Goal: Task Accomplishment & Management: Complete application form

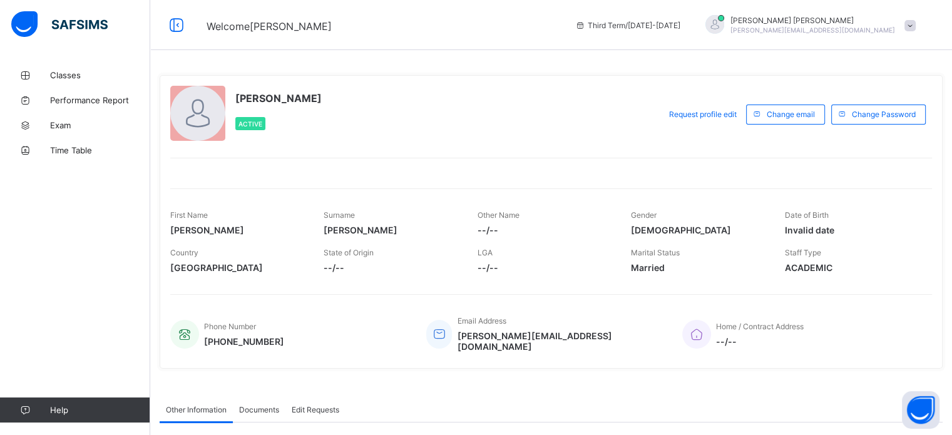
click at [916, 25] on span at bounding box center [909, 25] width 11 height 11
click at [879, 122] on span "Logout" at bounding box center [875, 123] width 83 height 14
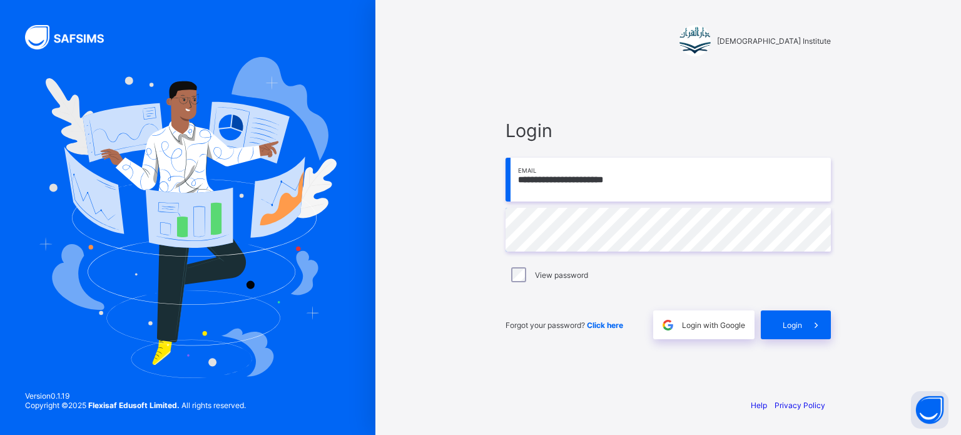
click at [713, 193] on input "**********" at bounding box center [668, 180] width 325 height 44
type input "**********"
click at [777, 311] on div "Login" at bounding box center [796, 324] width 70 height 29
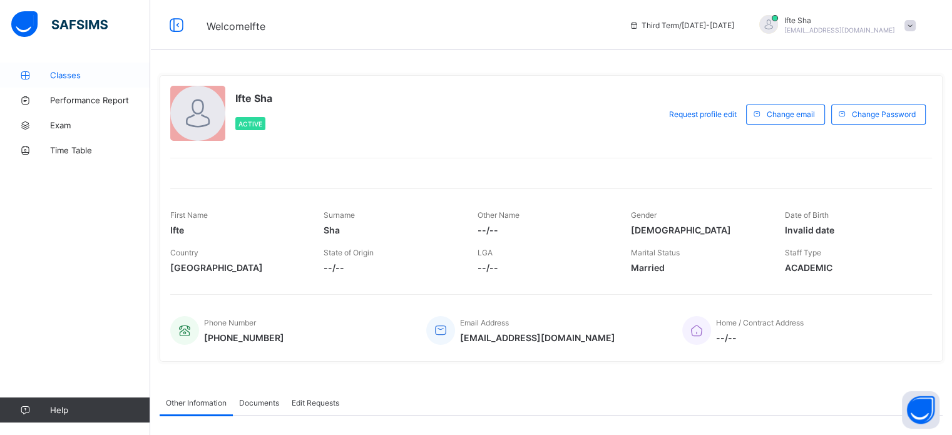
click at [100, 66] on link "Classes" at bounding box center [75, 75] width 150 height 25
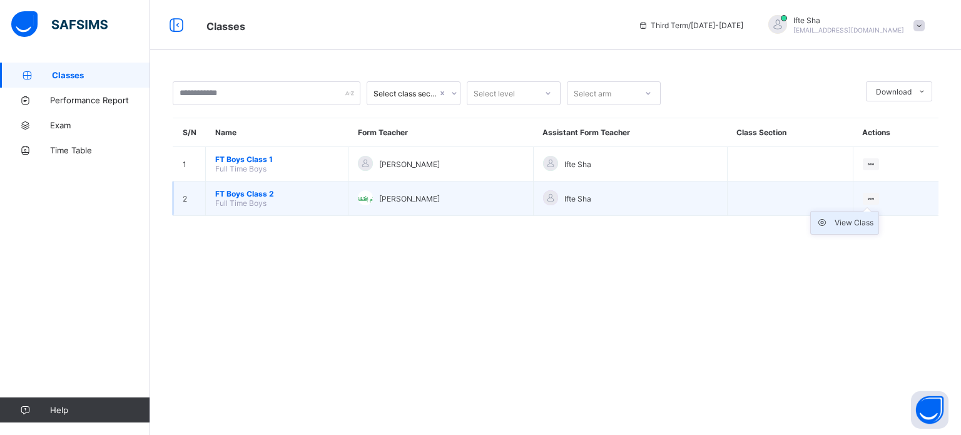
click at [847, 219] on div "View Class" at bounding box center [854, 223] width 39 height 13
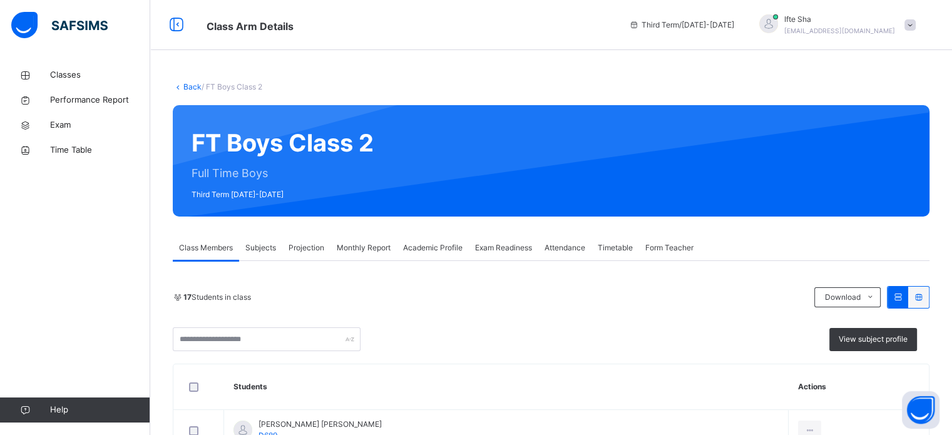
click at [310, 250] on span "Projection" at bounding box center [307, 247] width 36 height 11
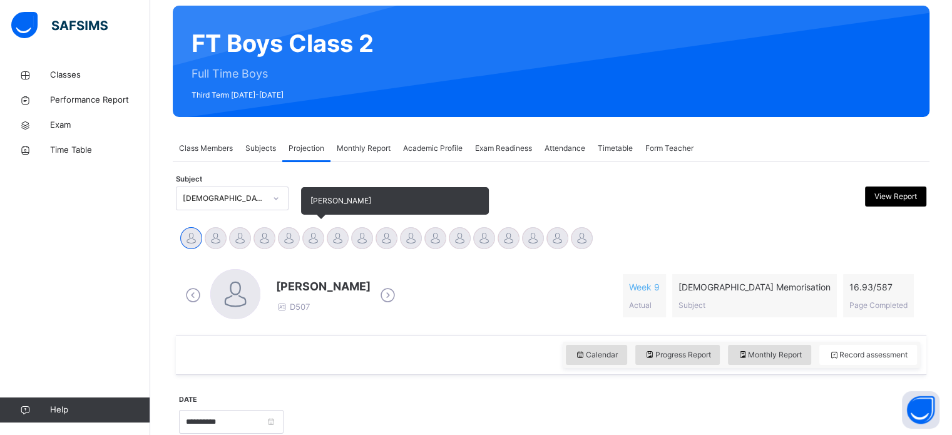
scroll to position [105, 0]
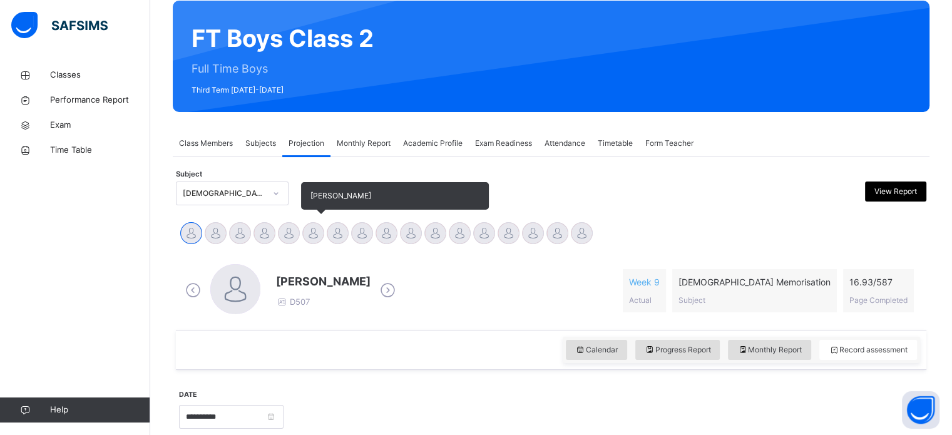
click at [314, 233] on div at bounding box center [313, 233] width 22 height 22
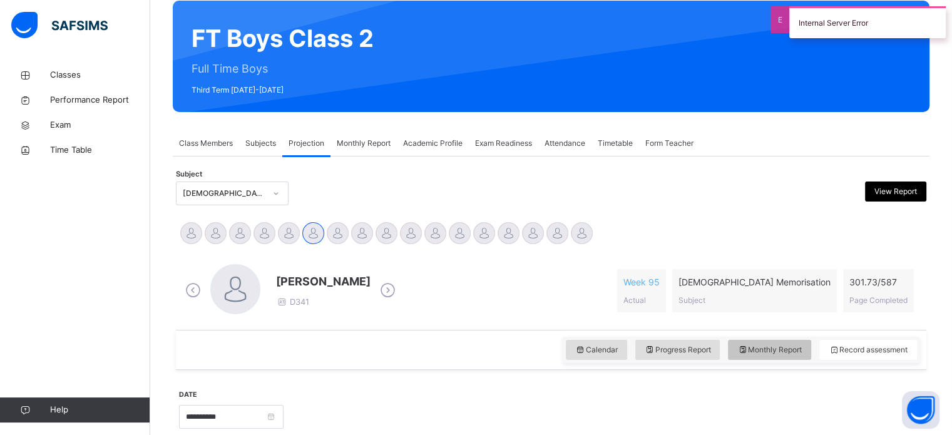
click at [754, 346] on span "Monthly Report" at bounding box center [769, 349] width 64 height 11
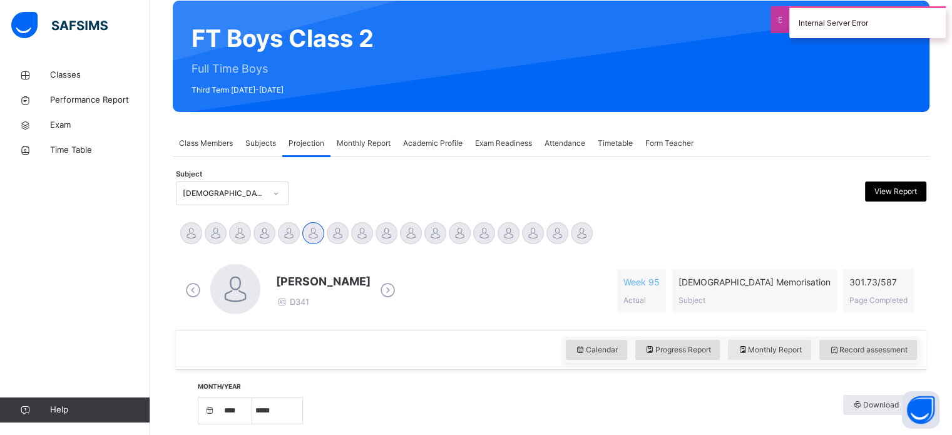
select select "****"
select select "*"
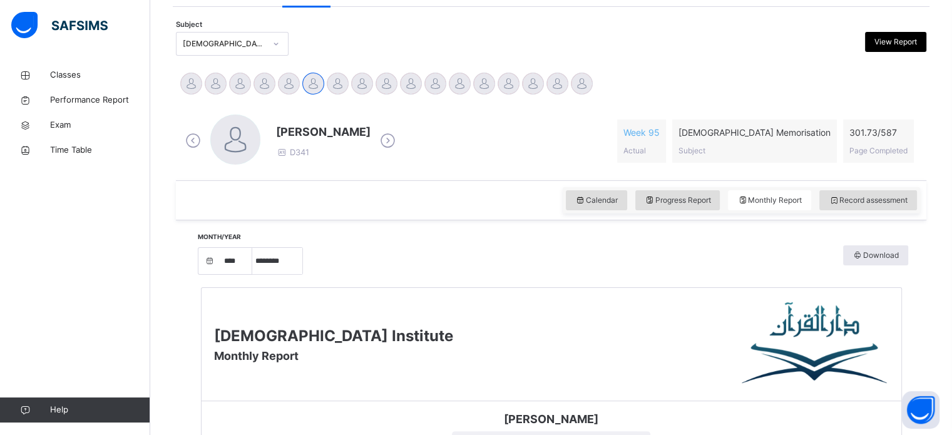
scroll to position [252, 0]
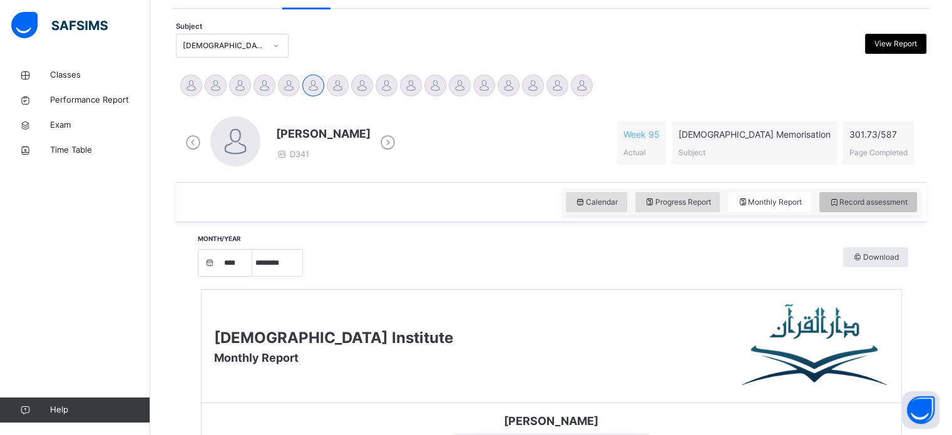
click at [867, 200] on span "Record assessment" at bounding box center [868, 202] width 79 height 11
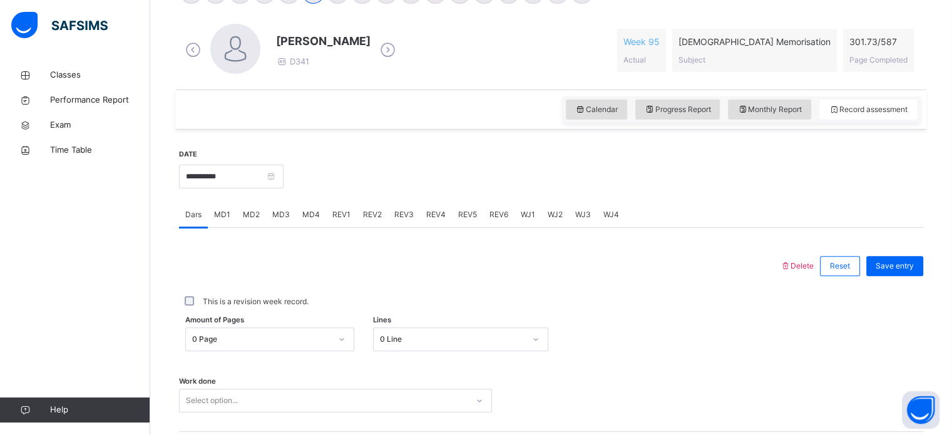
scroll to position [345, 0]
click at [289, 202] on div "MD3" at bounding box center [281, 214] width 30 height 25
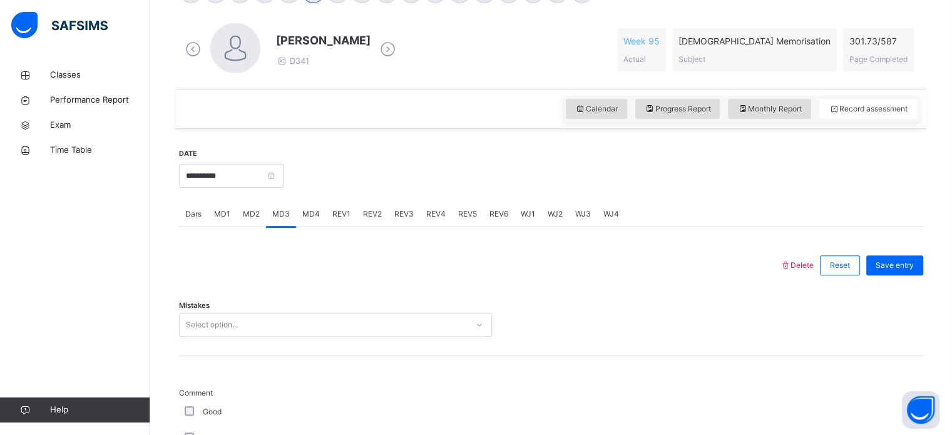
click at [300, 213] on div "MD4" at bounding box center [311, 214] width 30 height 25
click at [235, 176] on input "**********" at bounding box center [231, 176] width 105 height 24
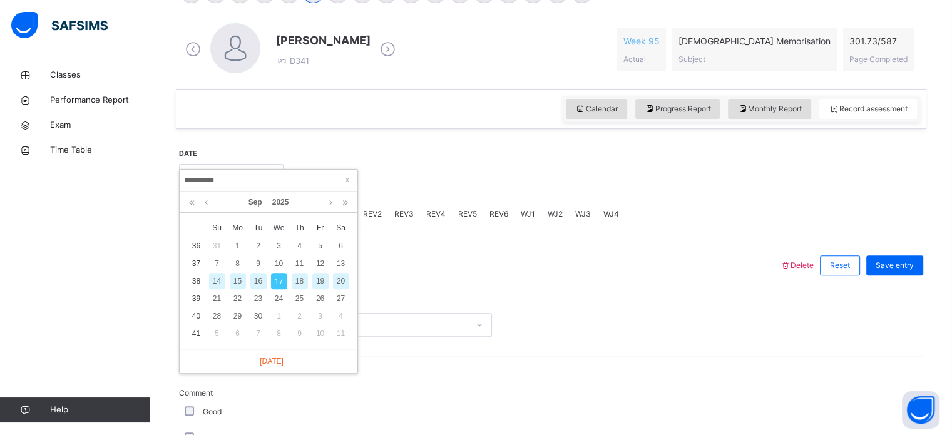
click at [265, 278] on div "16" at bounding box center [258, 281] width 16 height 16
type input "**********"
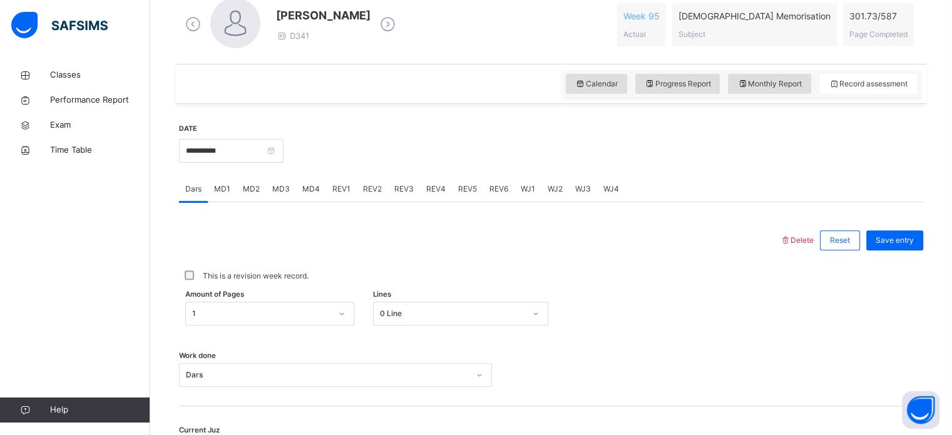
scroll to position [372, 0]
click at [240, 309] on div "1" at bounding box center [269, 312] width 169 height 24
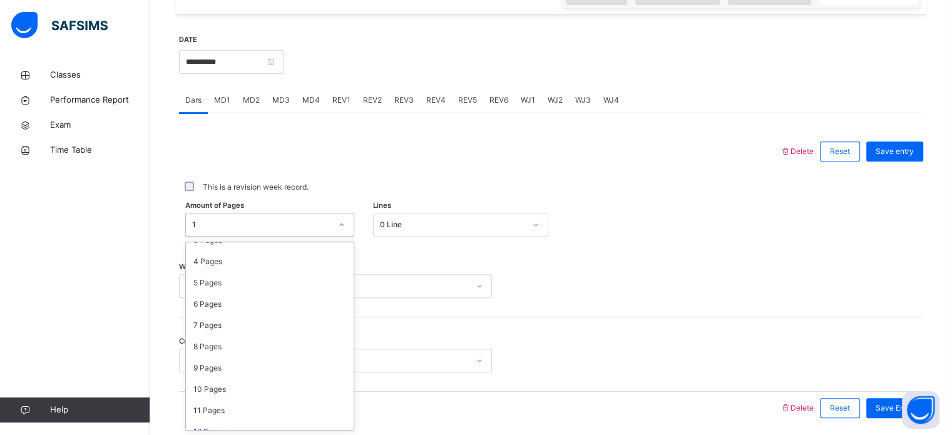
scroll to position [80, 0]
click at [283, 191] on label "This is a revision week record." at bounding box center [256, 187] width 106 height 11
click at [271, 106] on div "MD3" at bounding box center [281, 100] width 30 height 25
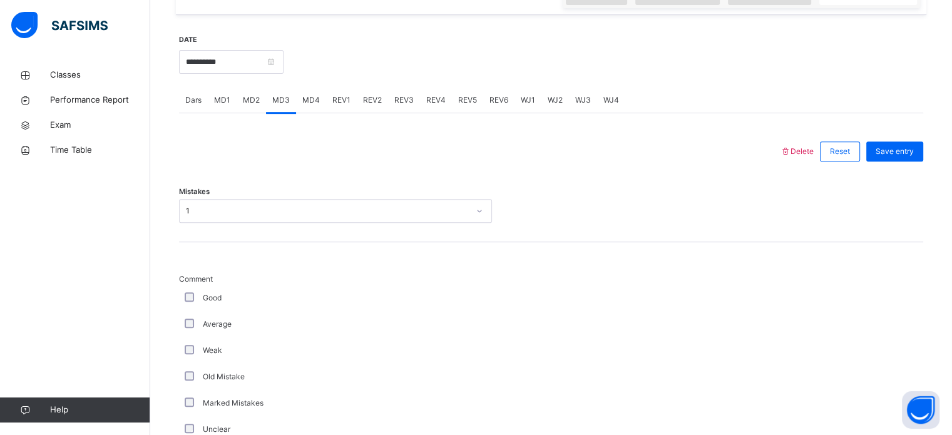
click at [310, 97] on span "MD4" at bounding box center [311, 100] width 18 height 11
click at [326, 101] on div "REV1" at bounding box center [341, 100] width 31 height 25
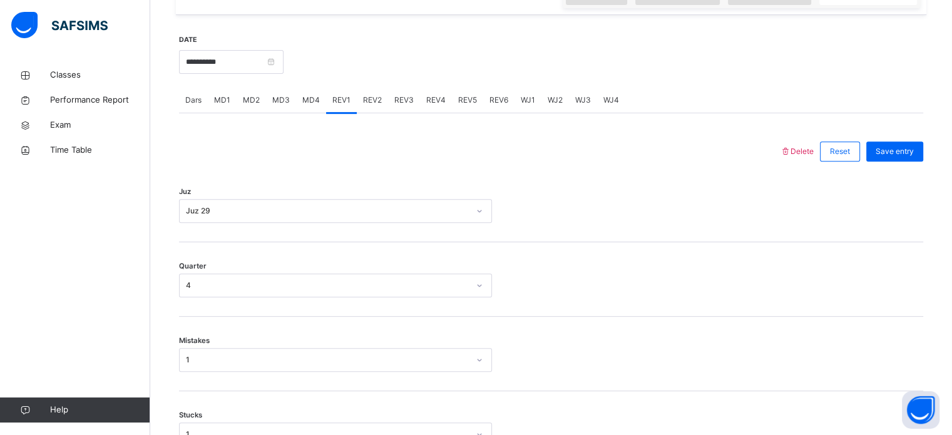
click at [360, 101] on div "REV2" at bounding box center [372, 100] width 31 height 25
click at [398, 110] on div "REV3" at bounding box center [404, 100] width 32 height 25
click at [285, 202] on div "Select option..." at bounding box center [324, 211] width 288 height 19
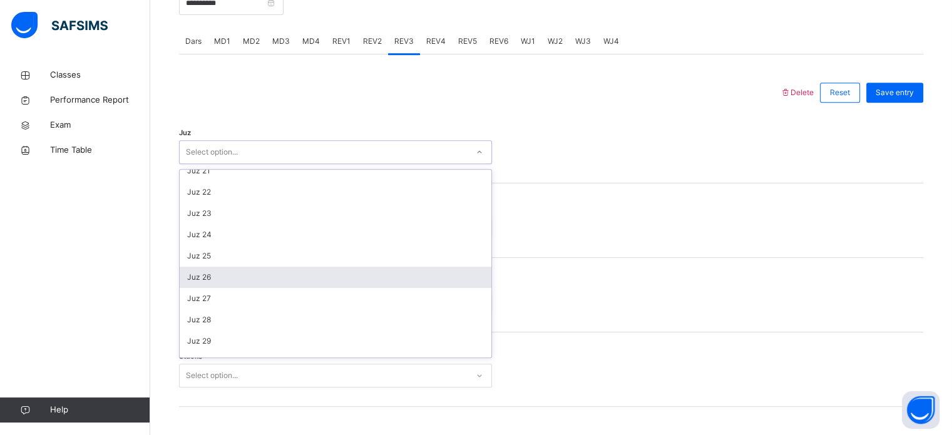
scroll to position [451, 0]
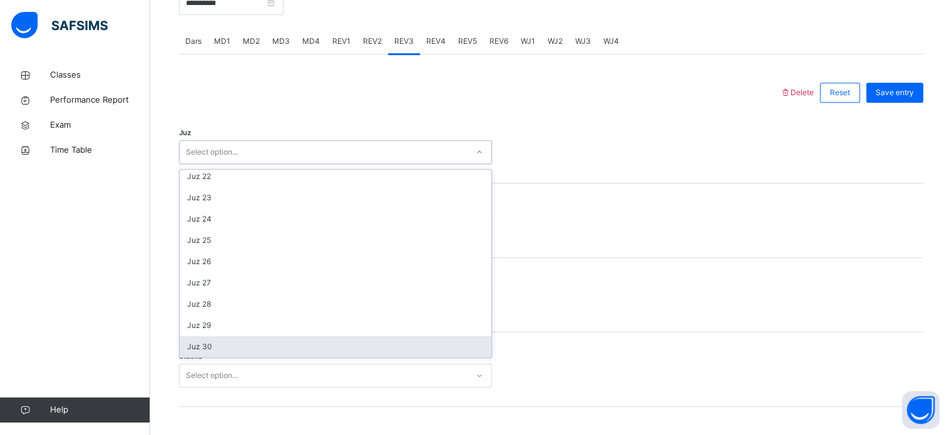
click at [203, 339] on div "Juz 30" at bounding box center [336, 346] width 312 height 21
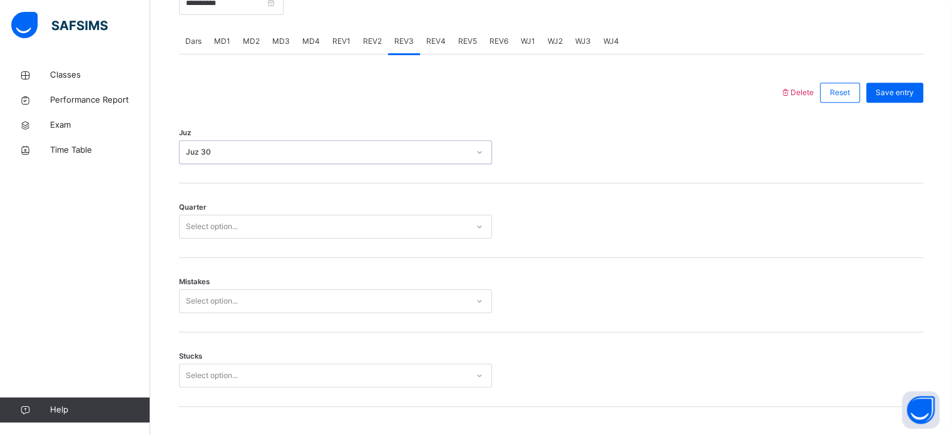
click at [212, 221] on div "Select option..." at bounding box center [212, 227] width 52 height 24
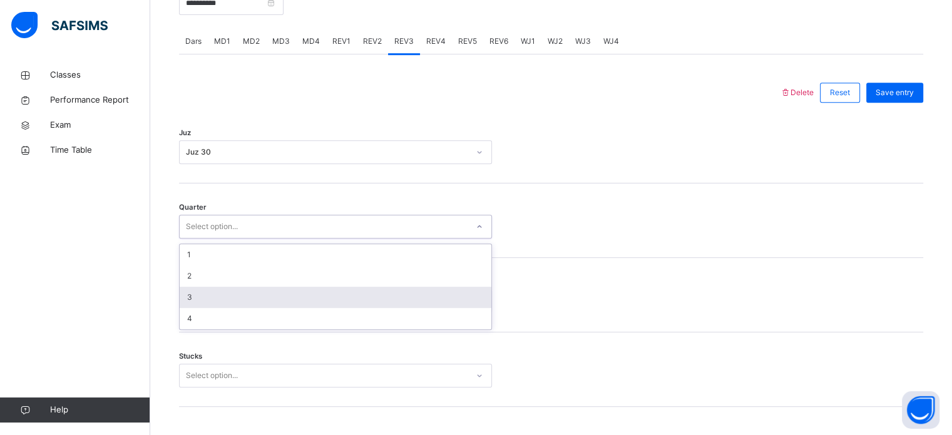
click at [200, 295] on div "3" at bounding box center [336, 297] width 312 height 21
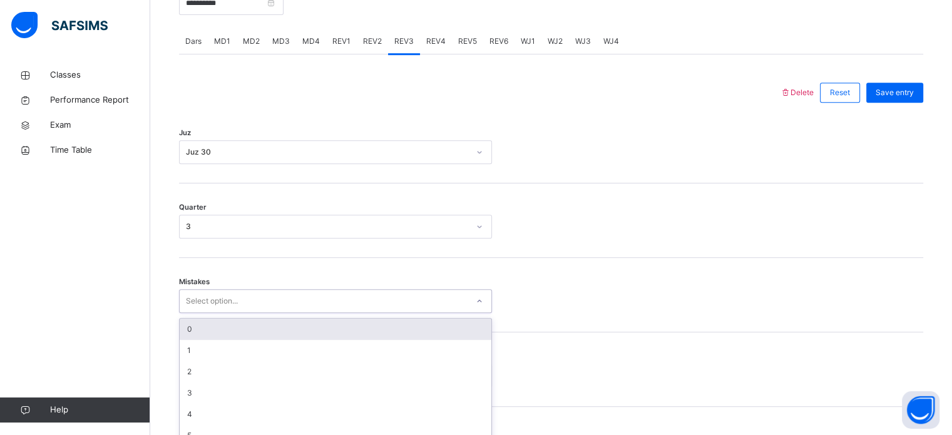
click at [205, 312] on div "option 0 focused, 1 of 7. 7 results available. Use Up and Down to choose option…" at bounding box center [335, 301] width 313 height 24
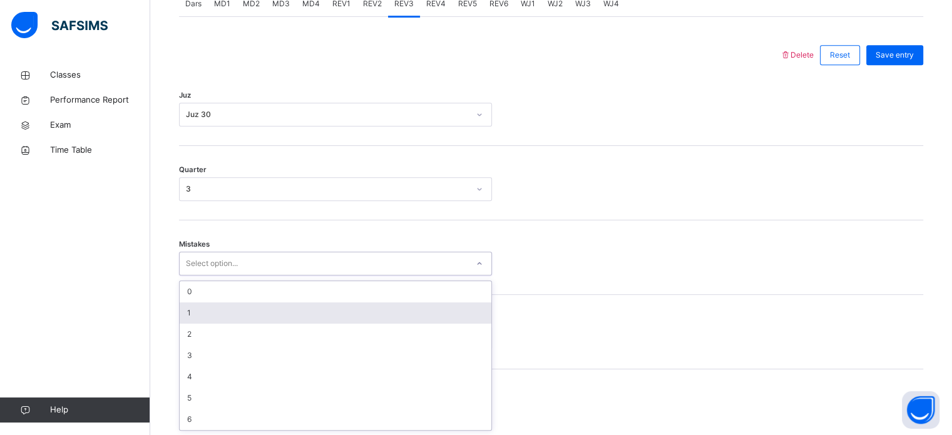
click at [203, 312] on div "1" at bounding box center [336, 312] width 312 height 21
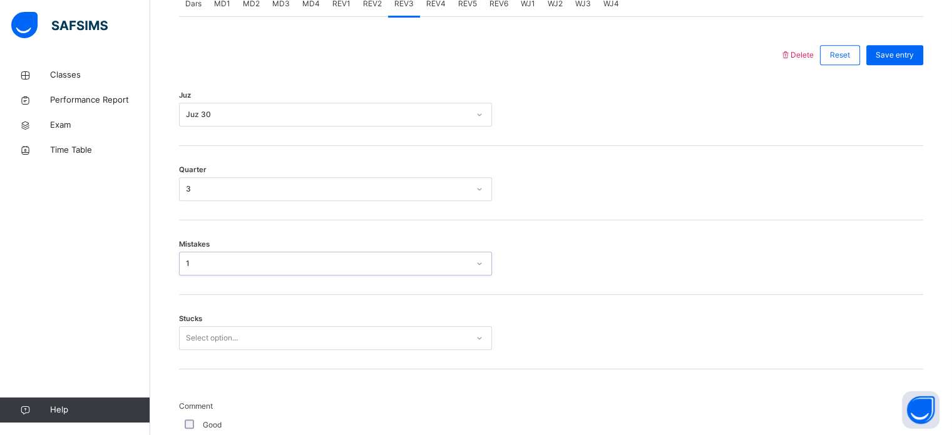
click at [197, 336] on div "Select option..." at bounding box center [335, 338] width 313 height 24
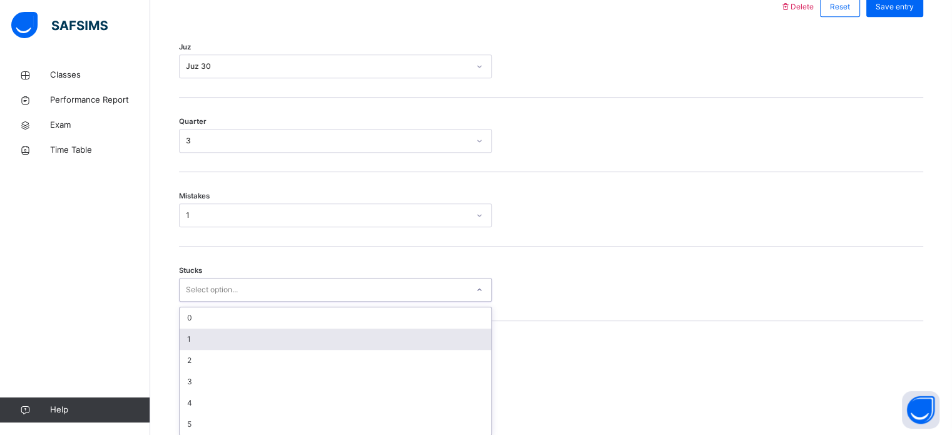
scroll to position [608, 0]
click at [197, 336] on div "1" at bounding box center [336, 334] width 312 height 21
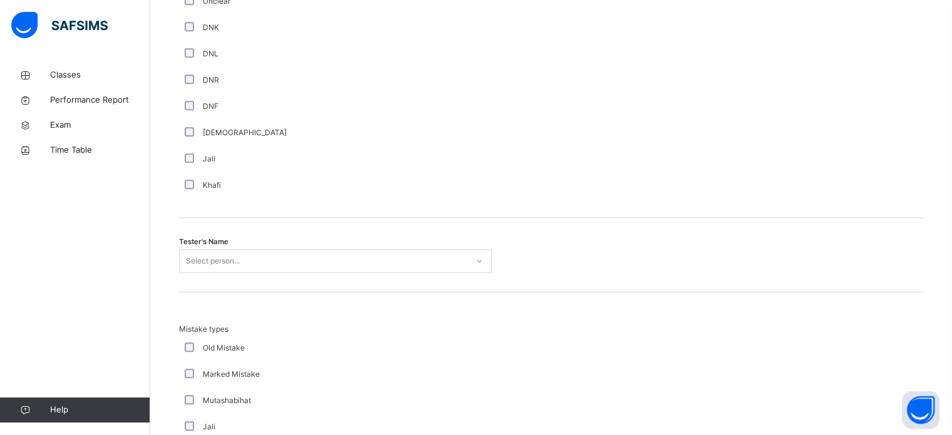
click at [207, 273] on div "Select person..." at bounding box center [335, 261] width 313 height 24
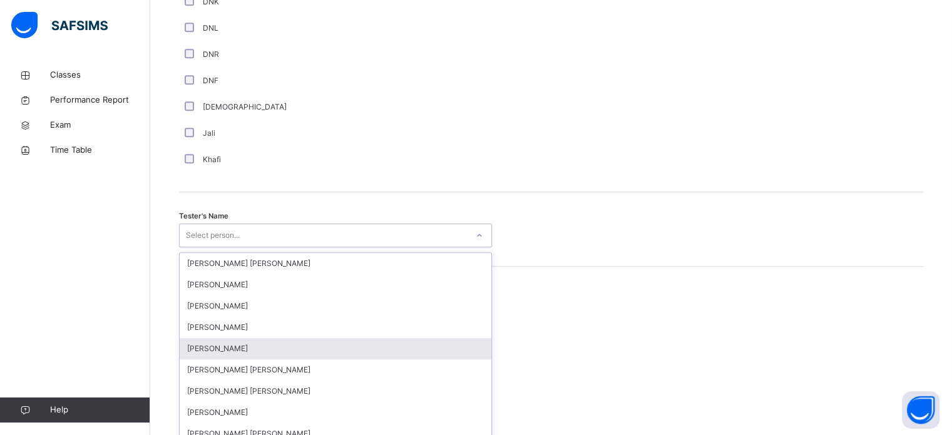
scroll to position [1147, 0]
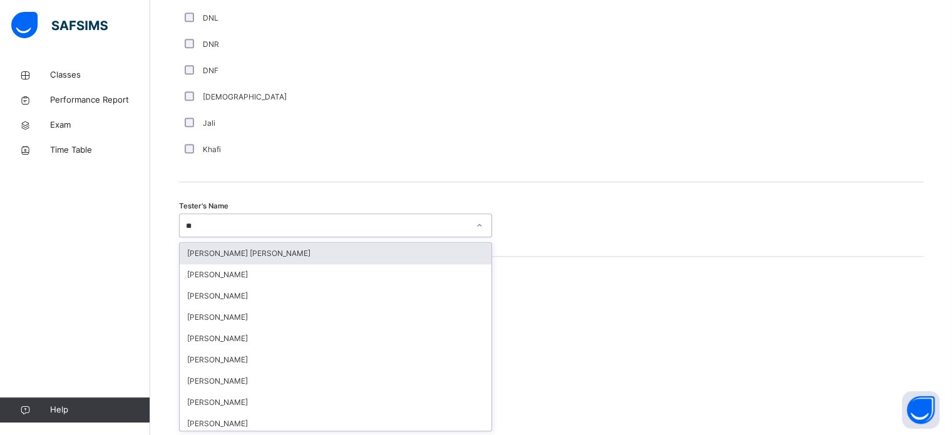
type input "***"
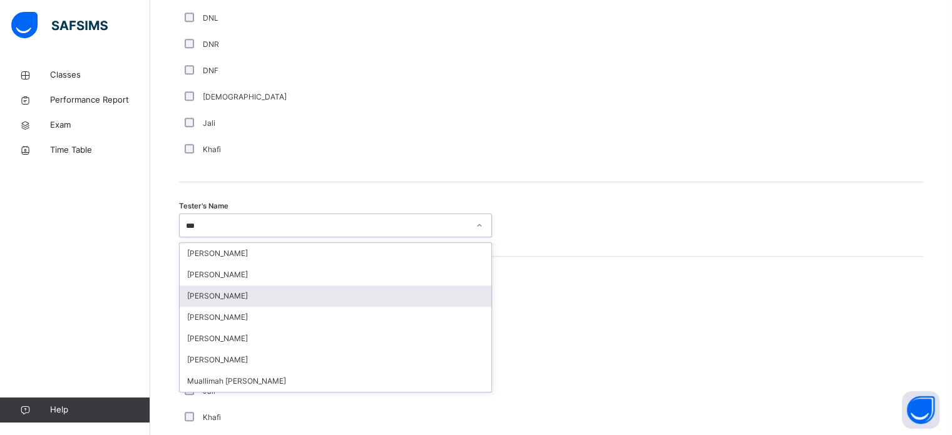
click at [220, 293] on div "[PERSON_NAME]" at bounding box center [336, 295] width 312 height 21
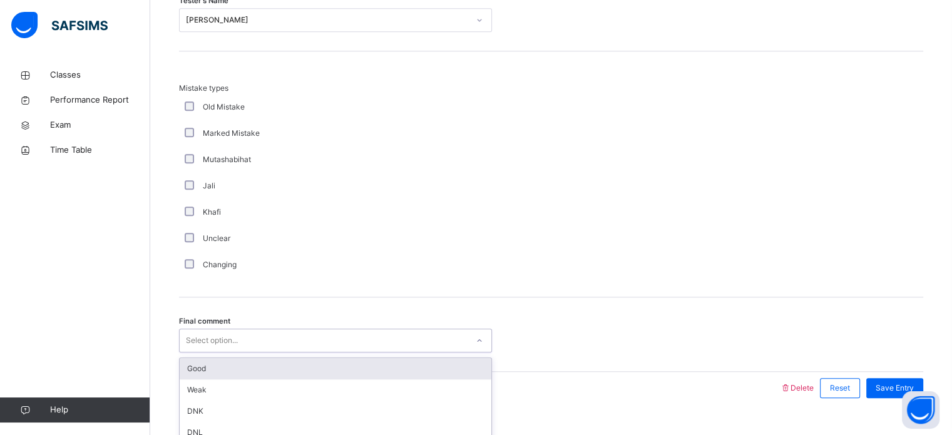
scroll to position [1376, 0]
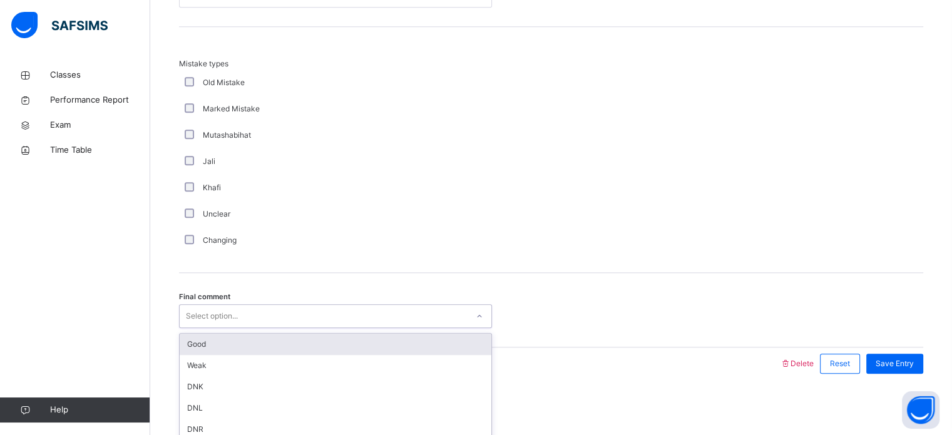
click at [225, 328] on div "option Good focused, 1 of 6. 6 results available. Use Up and Down to choose opt…" at bounding box center [335, 316] width 313 height 24
click at [213, 345] on div "Good" at bounding box center [336, 344] width 312 height 21
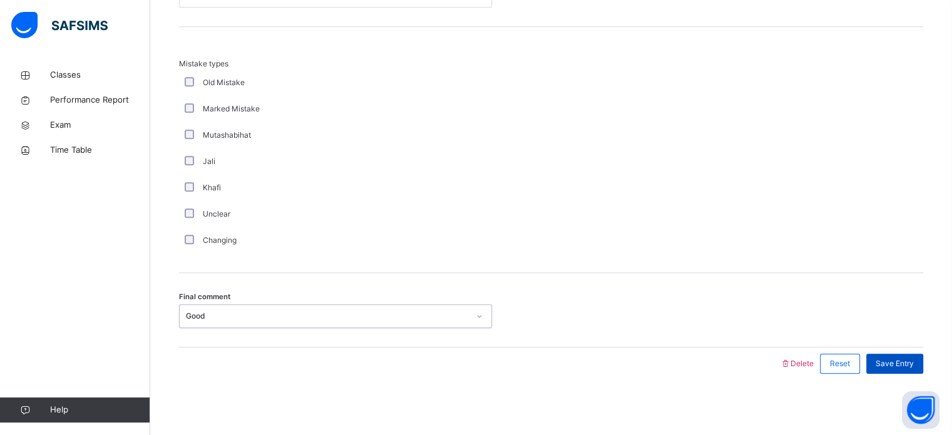
click at [903, 362] on span "Save Entry" at bounding box center [895, 363] width 38 height 11
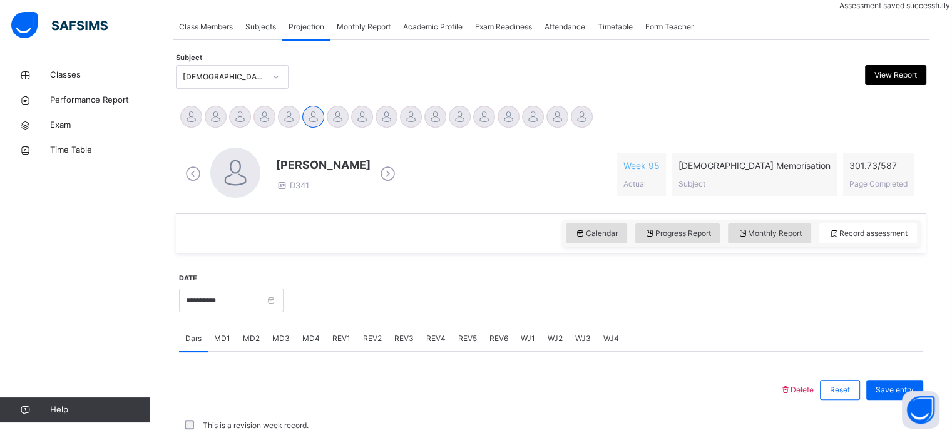
scroll to position [504, 0]
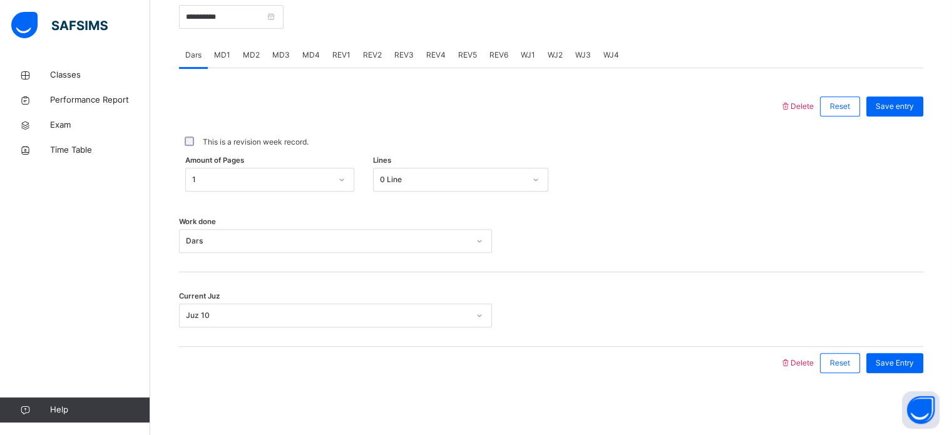
click at [391, 59] on div "REV3" at bounding box center [404, 55] width 32 height 25
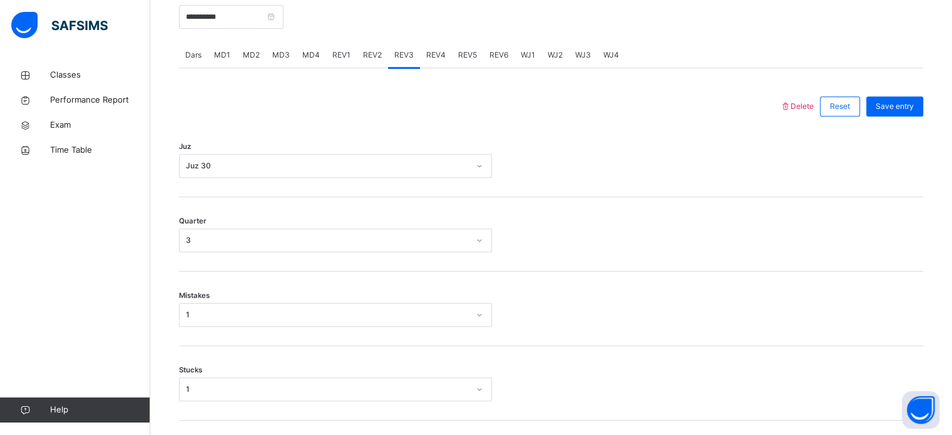
click at [416, 58] on div "REV3" at bounding box center [404, 55] width 32 height 25
click at [428, 54] on span "REV4" at bounding box center [435, 54] width 19 height 11
click at [253, 168] on div "Select option..." at bounding box center [324, 165] width 288 height 19
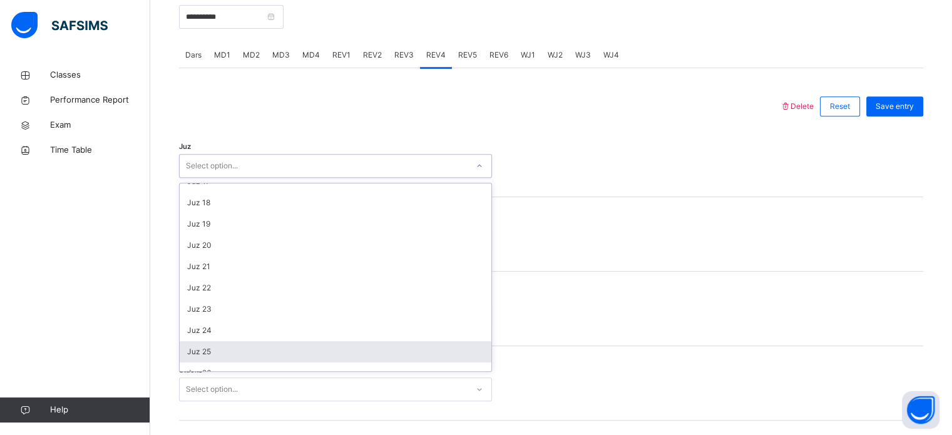
scroll to position [451, 0]
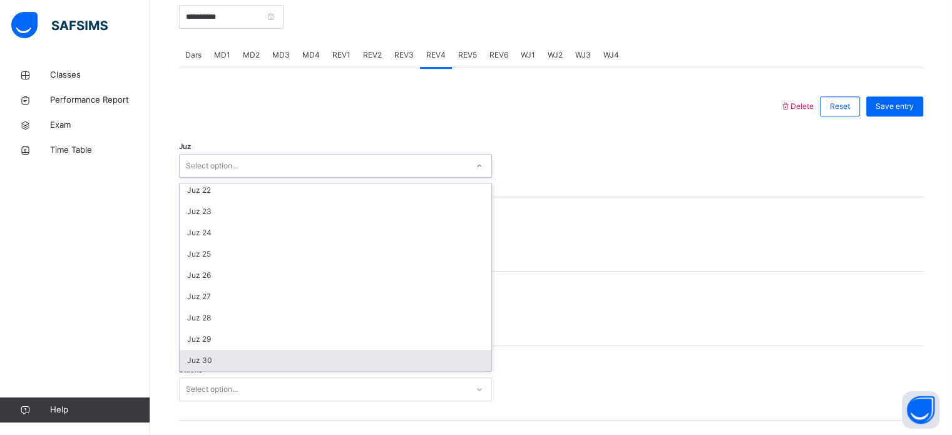
click at [198, 360] on div "Juz 30" at bounding box center [336, 360] width 312 height 21
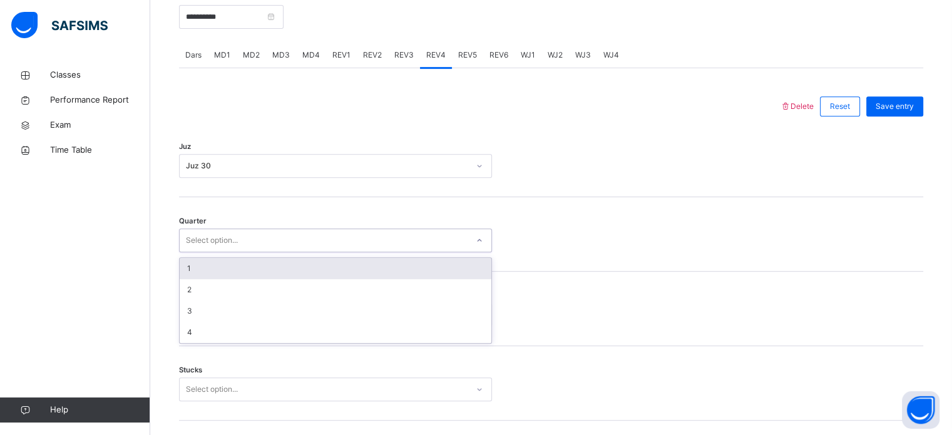
click at [206, 247] on div "Select option..." at bounding box center [212, 240] width 52 height 24
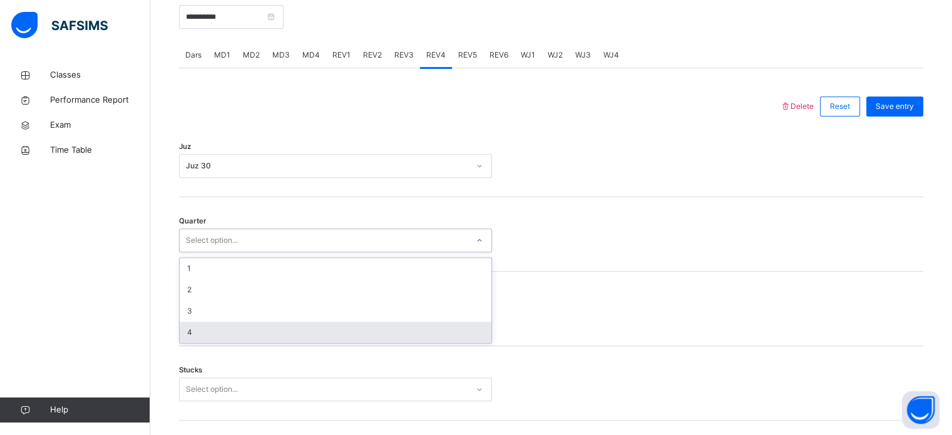
click at [208, 337] on div "4" at bounding box center [336, 332] width 312 height 21
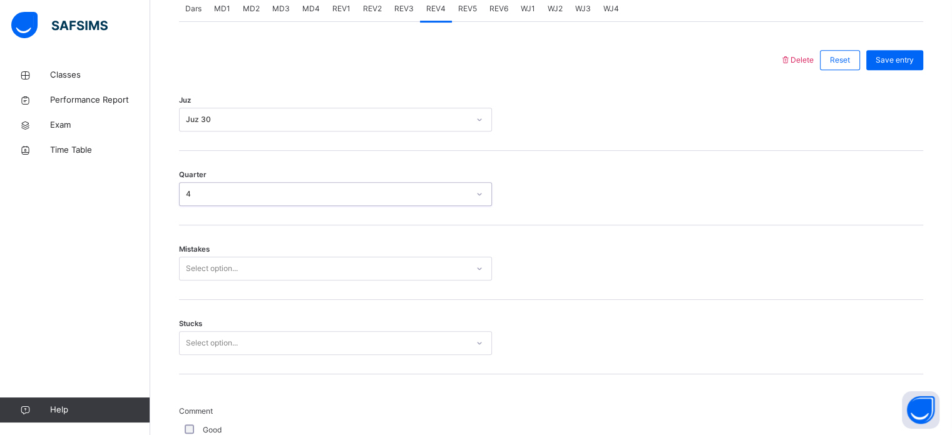
click at [195, 280] on div "Select option..." at bounding box center [335, 269] width 313 height 24
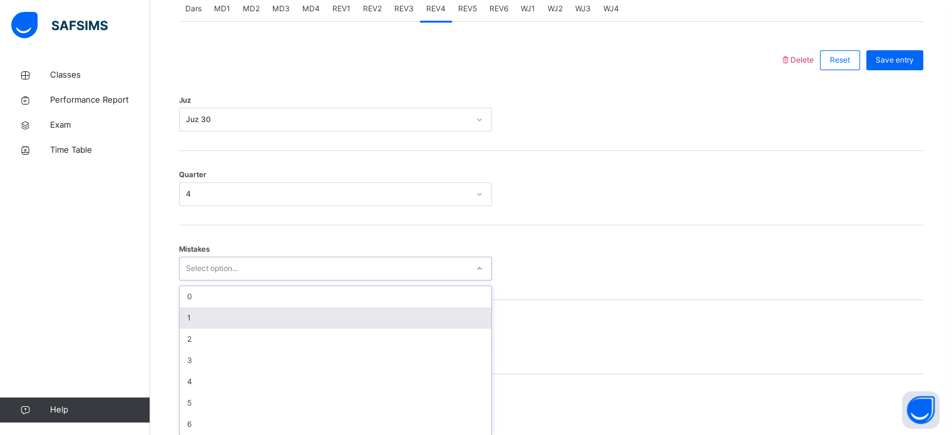
scroll to position [556, 0]
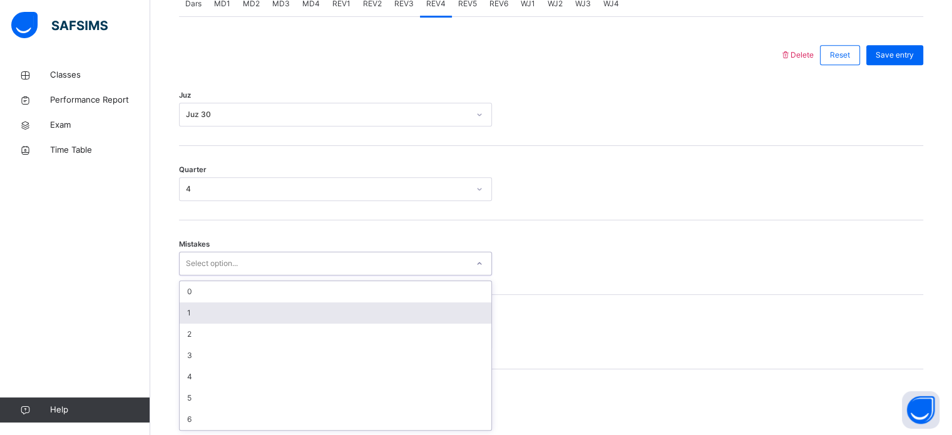
click at [194, 316] on div "1" at bounding box center [336, 312] width 312 height 21
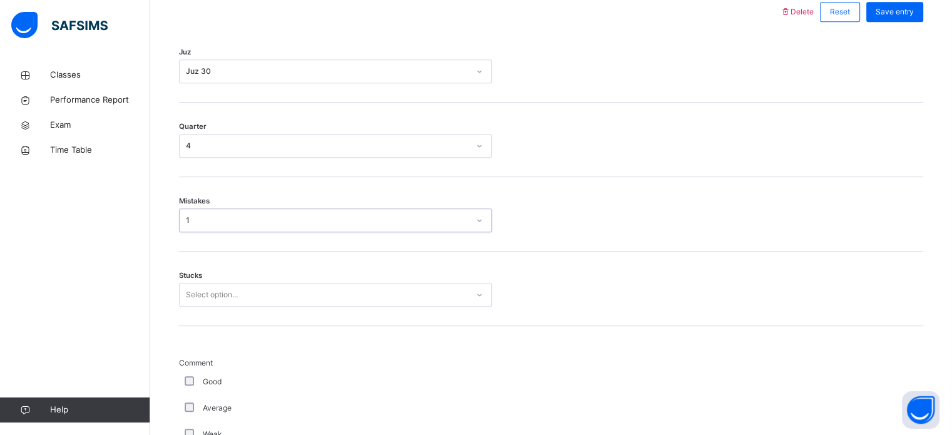
click at [193, 307] on div "Select option..." at bounding box center [335, 295] width 313 height 24
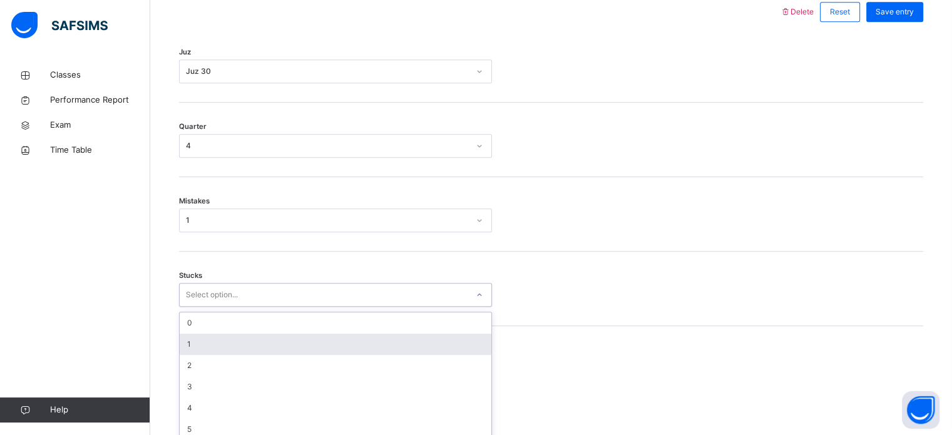
scroll to position [608, 0]
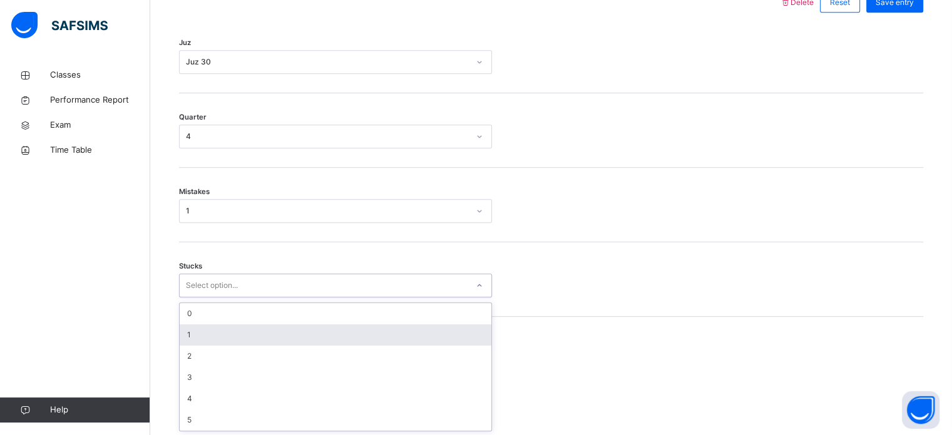
click at [183, 339] on div "1" at bounding box center [336, 334] width 312 height 21
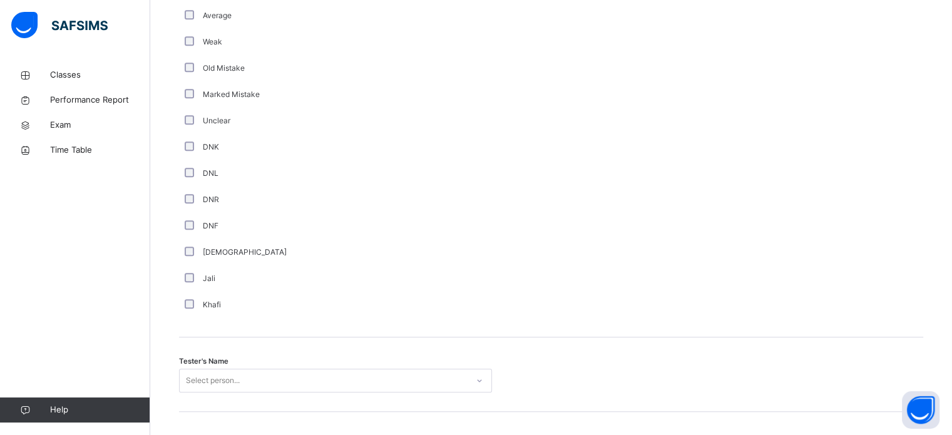
scroll to position [1082, 0]
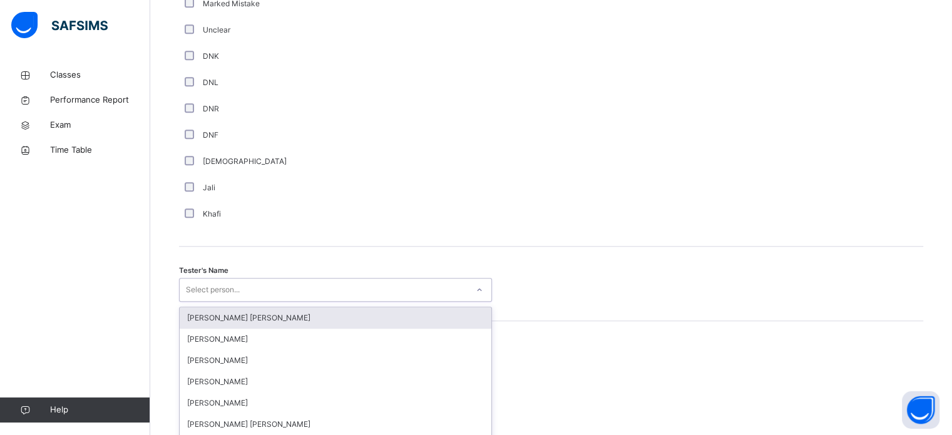
click at [213, 287] on div "option [PERSON_NAME] [PERSON_NAME] focused, 1 of 90. 90 results available. Use …" at bounding box center [335, 290] width 313 height 24
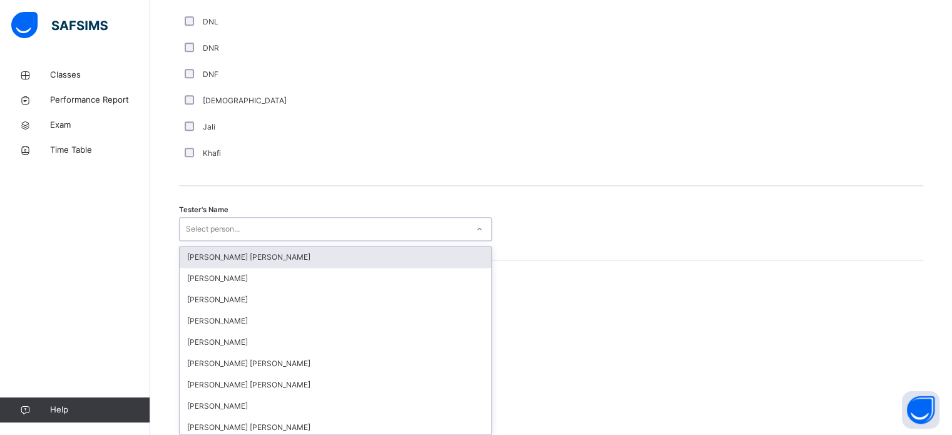
scroll to position [1147, 0]
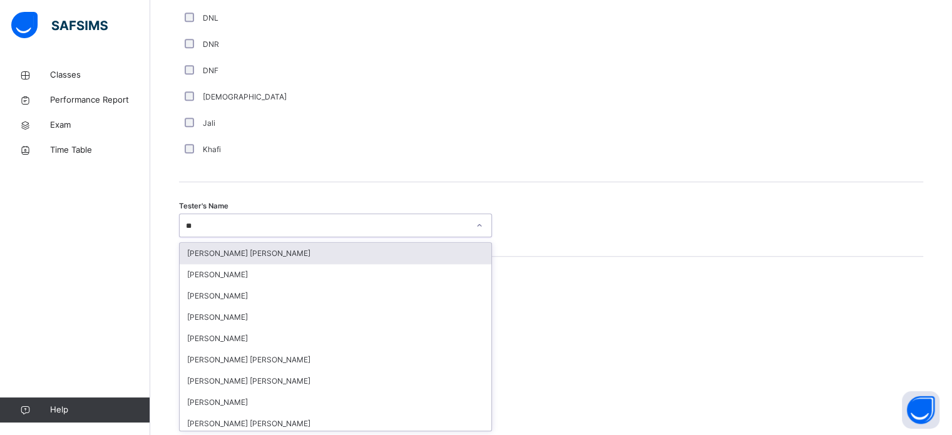
type input "***"
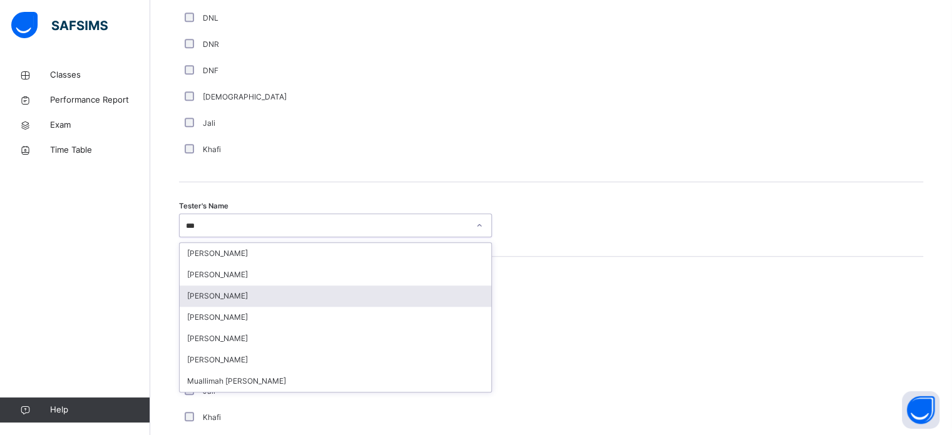
click at [203, 300] on div "[PERSON_NAME]" at bounding box center [336, 295] width 312 height 21
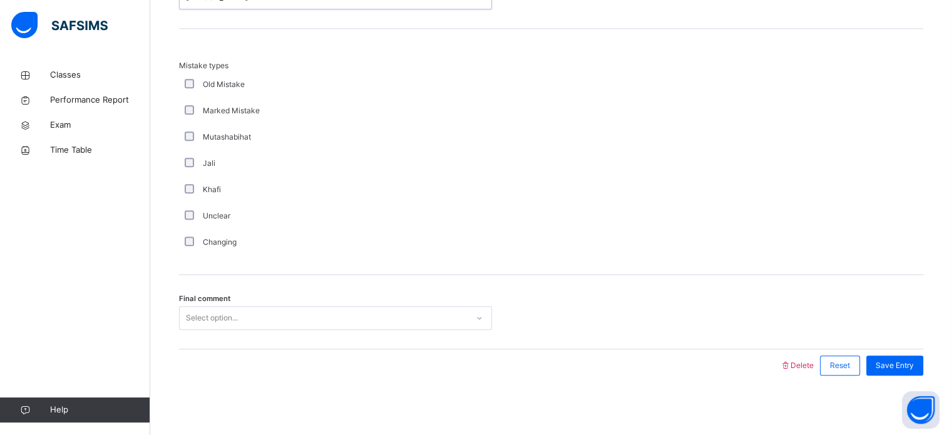
scroll to position [1376, 0]
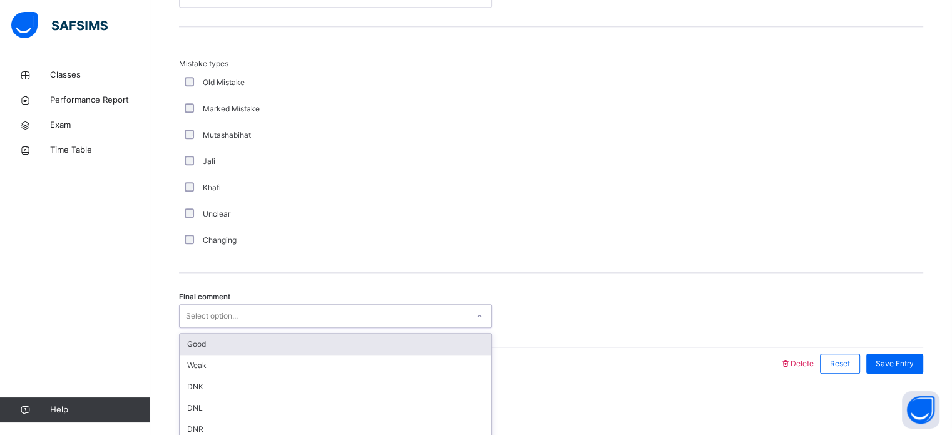
click at [241, 315] on div "Select option..." at bounding box center [324, 316] width 288 height 19
click at [202, 339] on div "Good" at bounding box center [336, 344] width 312 height 21
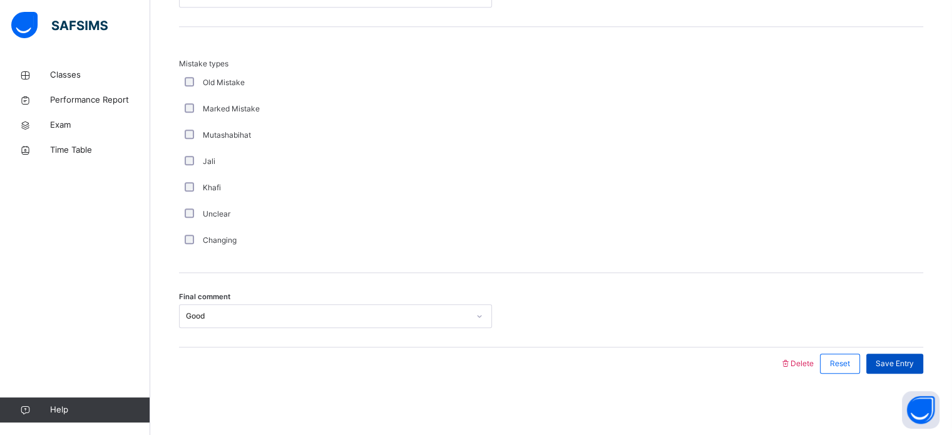
click at [899, 362] on span "Save Entry" at bounding box center [895, 363] width 38 height 11
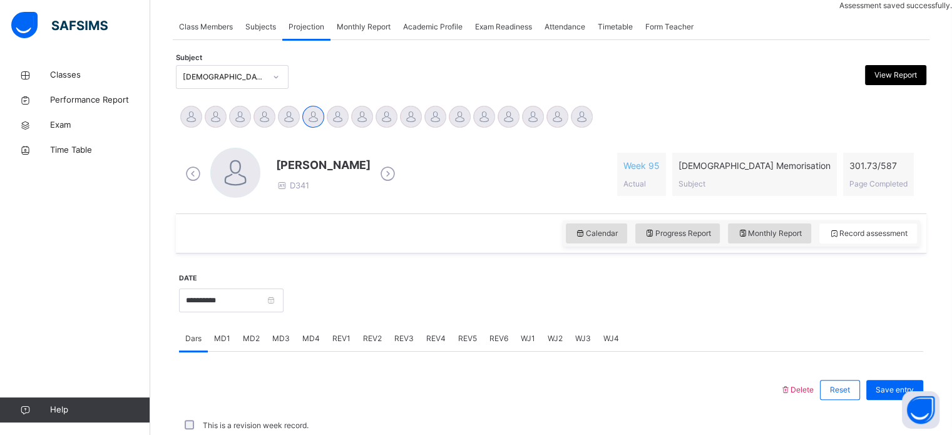
scroll to position [504, 0]
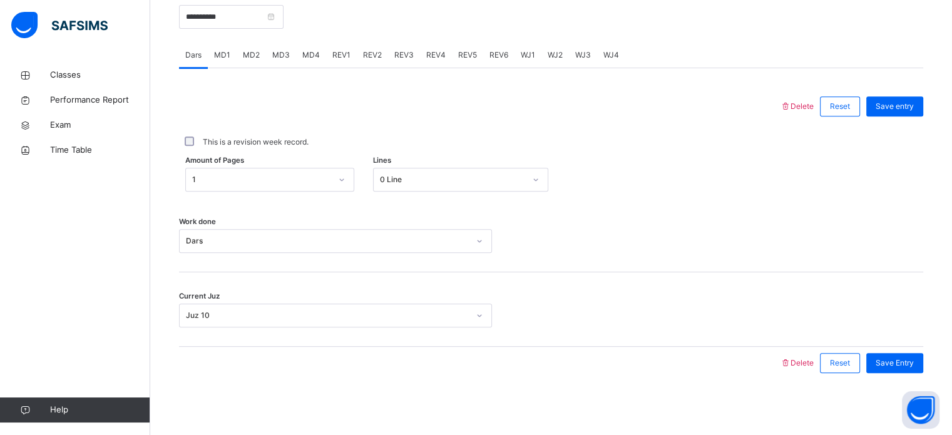
click at [427, 49] on span "REV4" at bounding box center [435, 54] width 19 height 11
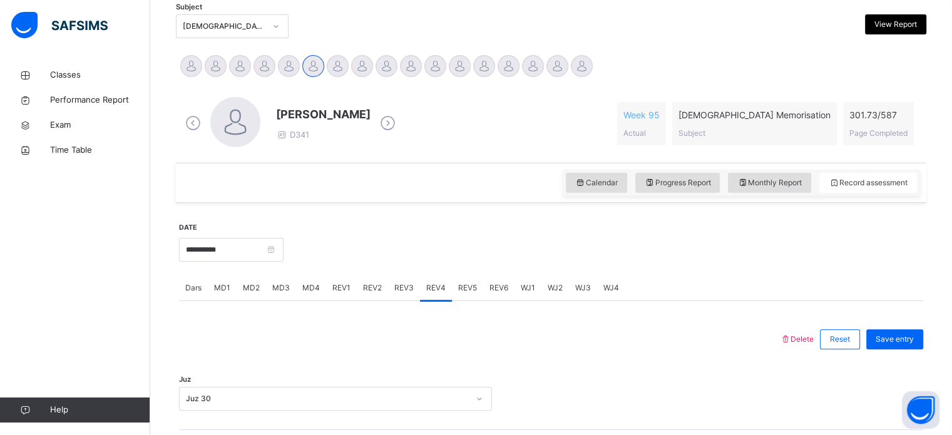
scroll to position [271, 0]
click at [918, 330] on div "Save entry" at bounding box center [894, 340] width 57 height 20
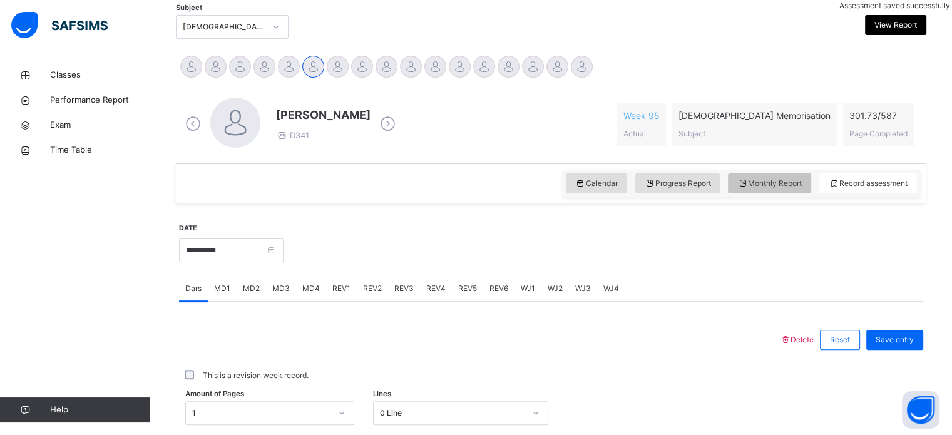
click at [779, 191] on div "Monthly Report" at bounding box center [769, 183] width 83 height 20
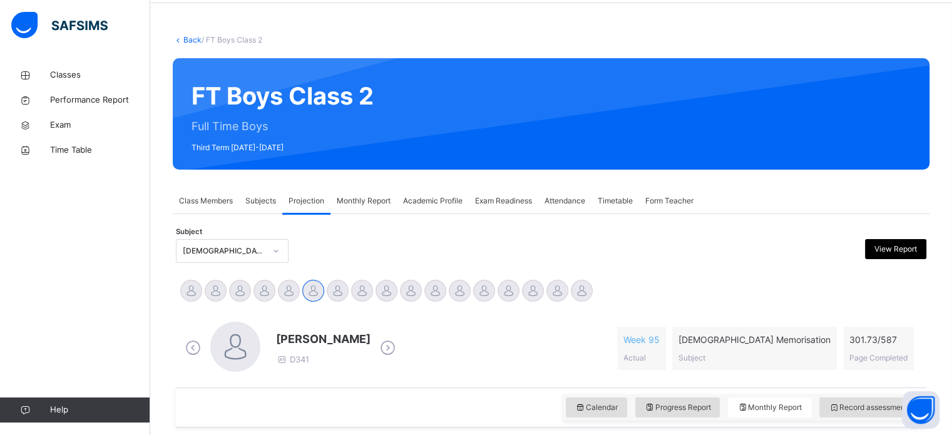
scroll to position [46, 0]
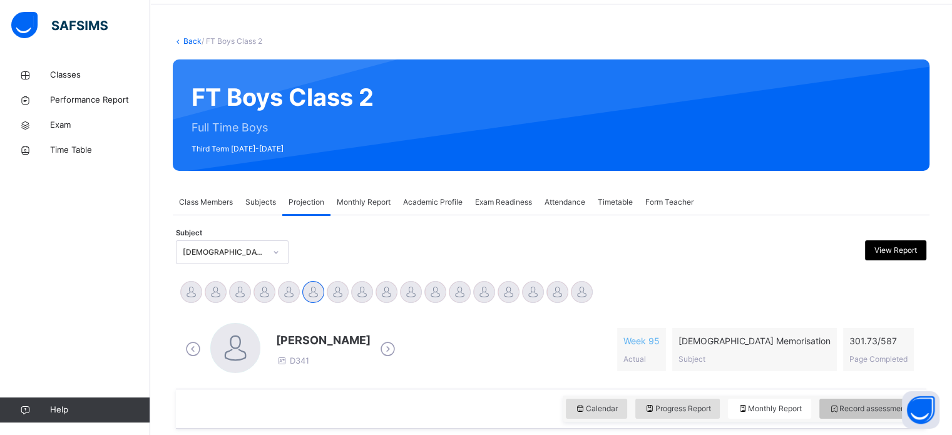
click at [878, 406] on span "Record assessment" at bounding box center [868, 408] width 79 height 11
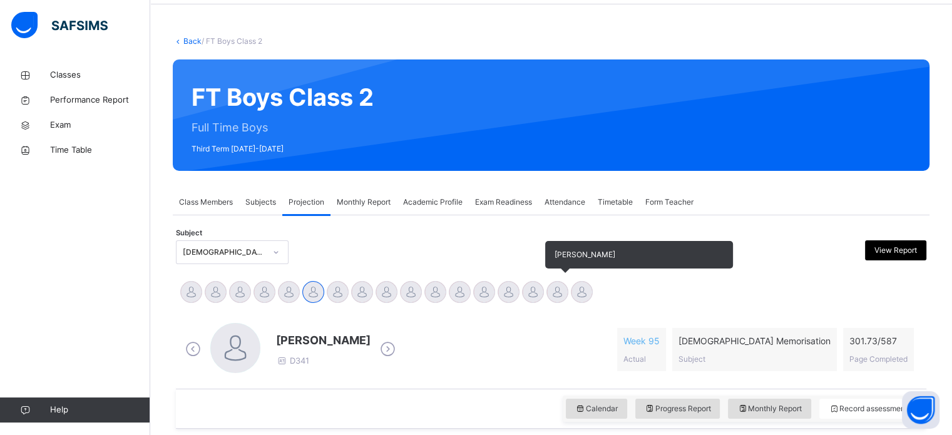
click at [551, 303] on div "[PERSON_NAME]" at bounding box center [557, 294] width 24 height 28
